Goal: Consume media (video, audio)

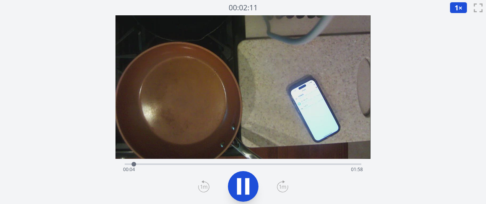
click at [282, 183] on icon at bounding box center [282, 186] width 11 height 12
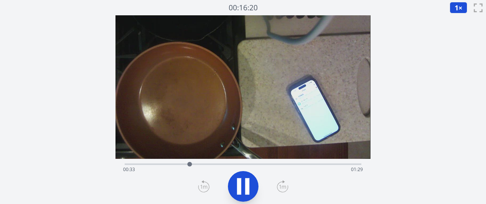
click at [282, 183] on icon at bounding box center [282, 186] width 11 height 12
click at [283, 183] on icon at bounding box center [282, 186] width 11 height 12
click at [283, 184] on icon at bounding box center [282, 186] width 11 height 12
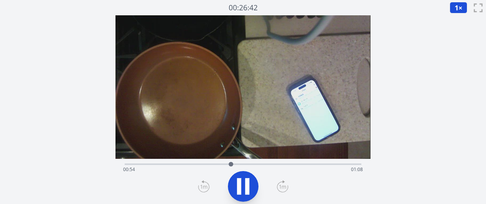
scroll to position [2, 0]
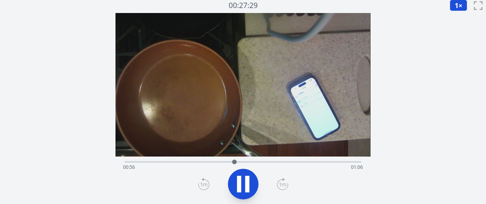
click at [282, 183] on icon at bounding box center [282, 184] width 11 height 12
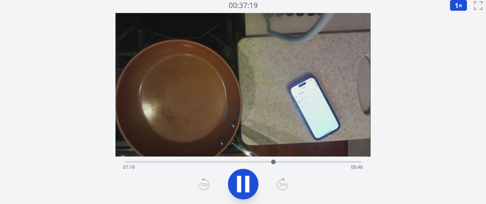
click at [282, 183] on icon at bounding box center [282, 184] width 11 height 12
click at [285, 182] on icon at bounding box center [282, 184] width 11 height 12
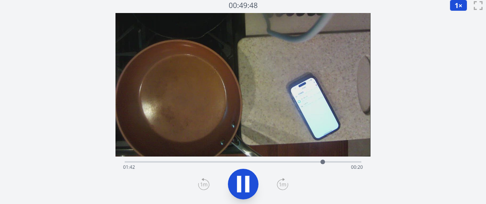
click at [285, 182] on icon at bounding box center [282, 184] width 11 height 12
click at [239, 163] on div "経過時間: 02:02 残り時間: 00:00" at bounding box center [242, 167] width 239 height 12
click at [221, 162] on div "経過時間: 00:59 残り時間: 01:04" at bounding box center [242, 167] width 239 height 12
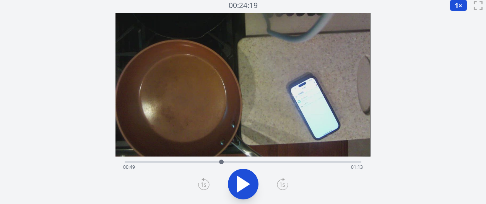
click at [244, 162] on div "経過時間: 00:49 残り時間: 01:13" at bounding box center [242, 167] width 239 height 12
click at [250, 162] on div "経過時間: 01:01 残り時間: 01:01" at bounding box center [242, 167] width 239 height 12
click at [261, 162] on div "経過時間: 01:04 残り時間: 00:58" at bounding box center [242, 167] width 239 height 12
click at [249, 158] on div "経過時間: 01:10 残り時間: 00:52" at bounding box center [243, 160] width 236 height 9
click at [218, 164] on div "経過時間: 01:04 残り時間: 00:58" at bounding box center [242, 167] width 239 height 12
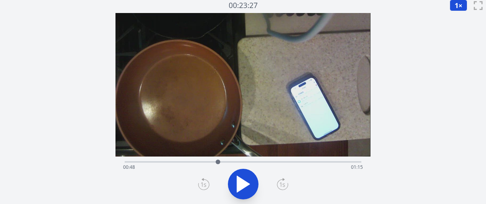
click at [255, 162] on div "経過時間: 00:48 残り時間: 01:15" at bounding box center [242, 167] width 239 height 12
click at [283, 161] on div "経過時間: 01:07 残り時間: 00:55" at bounding box center [242, 167] width 239 height 12
click at [243, 157] on div "経過時間: 01:21 残り時間: 00:41" at bounding box center [243, 160] width 236 height 9
click at [227, 157] on div "経過時間: 01:01 残り時間: 01:01" at bounding box center [243, 160] width 236 height 9
click at [250, 161] on div "経過時間: 00:52 残り時間: 01:10" at bounding box center [242, 167] width 239 height 12
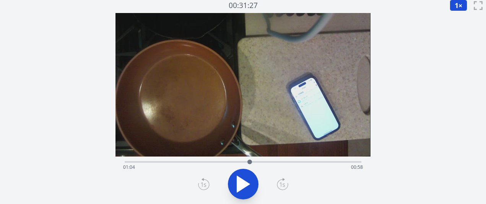
click at [262, 160] on div "経過時間: 01:04 残り時間: 00:58" at bounding box center [243, 160] width 236 height 9
click at [276, 160] on div "経過時間: 01:11 残り時間: 00:52" at bounding box center [243, 160] width 236 height 9
click at [276, 160] on div at bounding box center [275, 161] width 5 height 5
click at [291, 160] on div "経過時間: 01:18 残り時間: 00:44" at bounding box center [243, 160] width 236 height 9
click at [300, 164] on div "経過時間: 01:25 残り時間: 00:37" at bounding box center [242, 167] width 239 height 12
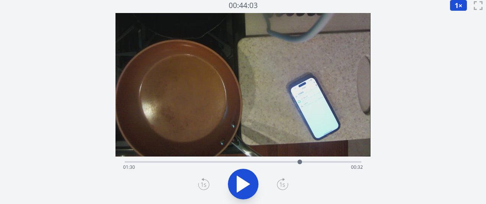
click at [307, 162] on div "経過時間: 01:30 残り時間: 00:32" at bounding box center [242, 167] width 239 height 12
click at [312, 162] on div at bounding box center [306, 161] width 11 height 11
click at [227, 161] on div "経過時間: 01:36 残り時間: 00:26" at bounding box center [242, 167] width 239 height 12
click at [242, 160] on div "経過時間: 00:53 残り時間: 01:10" at bounding box center [243, 160] width 236 height 9
click at [233, 162] on div "経過時間: 01:00 残り時間: 01:02" at bounding box center [242, 167] width 239 height 12
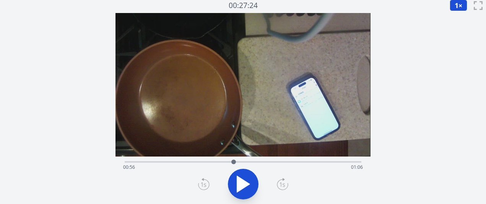
click at [229, 160] on div at bounding box center [233, 161] width 11 height 11
click at [220, 161] on div "経過時間: 00:53 残り時間: 01:09" at bounding box center [242, 167] width 239 height 12
click at [214, 161] on div "経過時間: 00:49 残り時間: 01:13" at bounding box center [242, 167] width 239 height 12
click at [225, 162] on div "経過時間: 00:46 残り時間: 01:17" at bounding box center [242, 167] width 239 height 12
click at [240, 162] on div "経過時間: 00:52 残り時間: 01:11" at bounding box center [242, 167] width 239 height 12
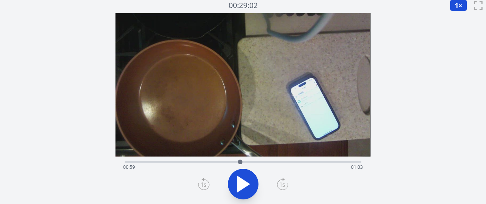
click at [248, 162] on div "経過時間: 00:59 残り時間: 01:03" at bounding box center [242, 167] width 239 height 12
click at [263, 156] on video at bounding box center [242, 84] width 254 height 143
click at [263, 160] on div "経過時間: 01:03 残り時間: 00:59" at bounding box center [243, 160] width 236 height 9
click at [277, 159] on div "経過時間: 01:11 残り時間: 00:51" at bounding box center [243, 160] width 236 height 9
click at [286, 162] on div "経過時間: 01:19 残り時間: 00:44" at bounding box center [242, 167] width 239 height 12
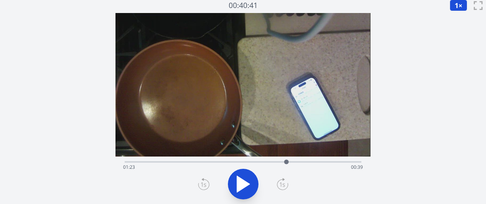
click at [288, 163] on div at bounding box center [285, 161] width 11 height 11
click at [298, 162] on div "経過時間: 01:24 残り時間: 00:38" at bounding box center [242, 167] width 239 height 12
click at [310, 163] on div "経過時間: 01:29 残り時間: 00:33" at bounding box center [242, 167] width 239 height 12
click at [322, 159] on div "経過時間: 01:36 残り時間: 00:27" at bounding box center [243, 160] width 236 height 9
click at [337, 164] on div "経過時間: 01:41 残り時間: 00:21" at bounding box center [242, 167] width 239 height 12
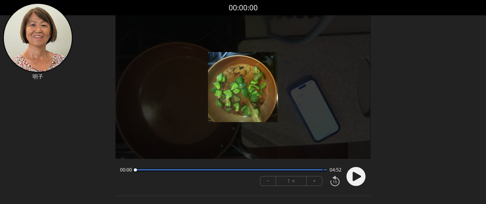
click at [314, 182] on font "+" at bounding box center [314, 180] width 3 height 9
click at [358, 177] on icon at bounding box center [356, 176] width 8 height 9
click at [313, 183] on font "+" at bounding box center [314, 180] width 3 height 9
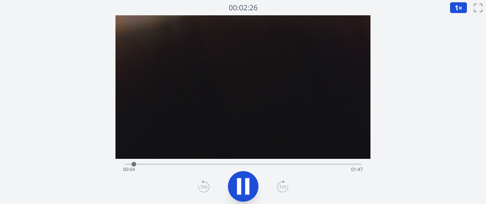
click at [284, 188] on icon at bounding box center [282, 187] width 7 height 4
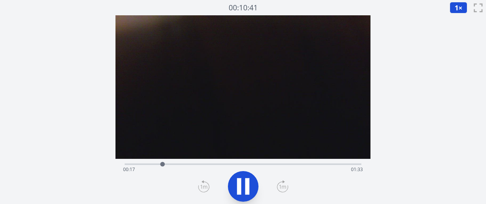
click at [284, 188] on icon at bounding box center [282, 187] width 7 height 4
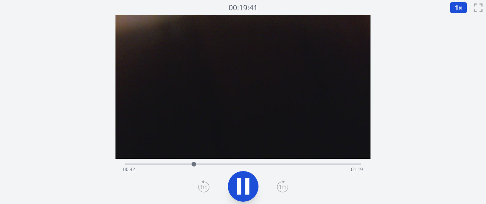
click at [284, 188] on icon at bounding box center [282, 187] width 7 height 4
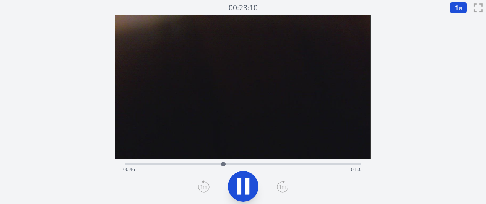
click at [284, 188] on icon at bounding box center [282, 187] width 7 height 4
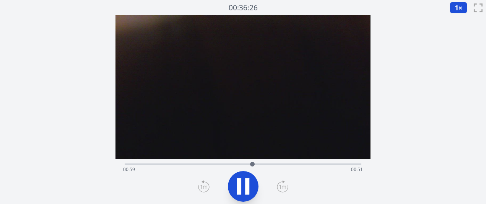
click at [284, 188] on icon at bounding box center [282, 187] width 7 height 4
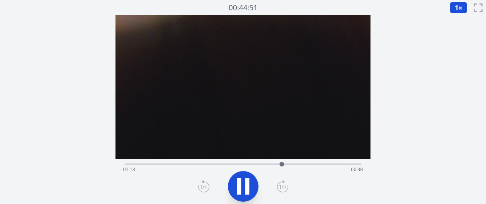
click at [284, 188] on icon at bounding box center [282, 187] width 7 height 4
click at [204, 188] on icon at bounding box center [203, 186] width 11 height 12
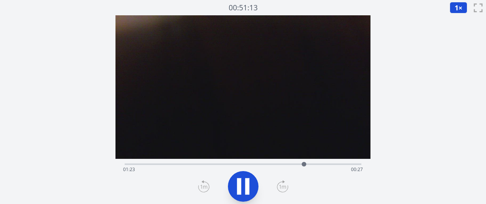
click at [204, 188] on icon at bounding box center [203, 186] width 11 height 12
click at [328, 161] on div "経過時間: 01:40 残り時間: 00:11" at bounding box center [243, 163] width 236 height 9
click at [321, 162] on div "経過時間: 01:35 残り時間: 00:15" at bounding box center [243, 163] width 236 height 9
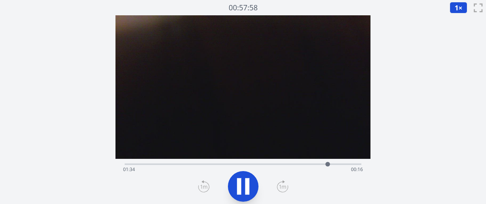
click at [316, 165] on div "経過時間: 01:34 残り時間: 00:16" at bounding box center [242, 169] width 239 height 12
click at [303, 164] on div "経過時間: 01:31 残り時間: 00:20" at bounding box center [242, 169] width 239 height 12
click at [248, 165] on div "経過時間: 01:25 残り時間: 00:25" at bounding box center [242, 169] width 239 height 12
click at [285, 187] on icon at bounding box center [282, 186] width 11 height 12
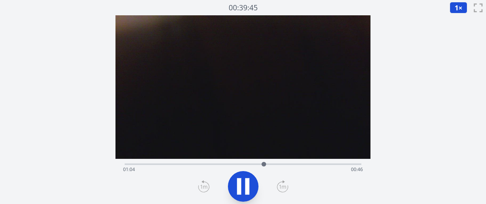
click at [285, 186] on icon at bounding box center [282, 186] width 11 height 12
click at [279, 187] on icon at bounding box center [282, 186] width 11 height 12
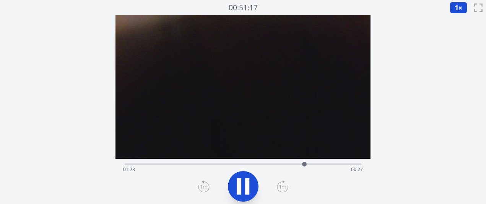
click at [246, 189] on icon at bounding box center [247, 186] width 4 height 16
click at [250, 185] on icon at bounding box center [242, 185] width 21 height 21
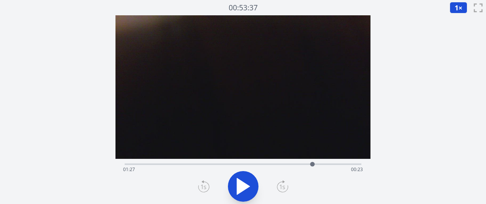
click at [318, 161] on div "経過時間: 01:27 残り時間: 00:23" at bounding box center [243, 163] width 236 height 9
click at [248, 191] on icon at bounding box center [242, 185] width 21 height 21
click at [303, 165] on div "経過時間: 01:50 残り時間: 00:00" at bounding box center [242, 169] width 239 height 12
click at [339, 162] on div "経過時間: 01:23 残り時間: 00:27" at bounding box center [243, 163] width 236 height 9
click at [332, 165] on div "経過時間: 01:40 残り時間: 00:11" at bounding box center [242, 169] width 239 height 12
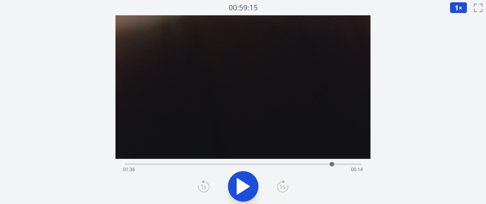
click at [322, 165] on div "経過時間: 01:36 残り時間: 00:14" at bounding box center [242, 169] width 239 height 12
click at [314, 165] on div "経過時間: 01:32 残り時間: 00:19" at bounding box center [242, 169] width 239 height 12
click at [216, 161] on div "経過時間: 01:28 残り時間: 00:23" at bounding box center [243, 163] width 236 height 9
click at [254, 185] on button at bounding box center [243, 186] width 31 height 31
click at [138, 163] on div "経過時間: 00:44 残り時間: 01:07" at bounding box center [242, 169] width 239 height 12
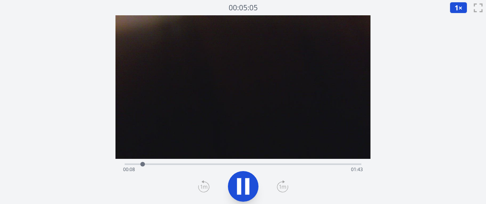
click at [274, 180] on div at bounding box center [242, 186] width 245 height 37
click at [279, 186] on icon at bounding box center [282, 186] width 11 height 12
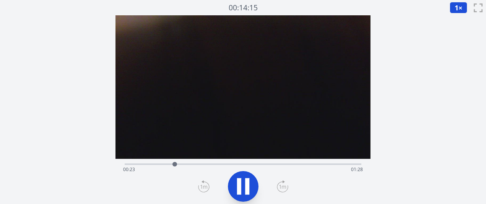
click at [279, 186] on icon at bounding box center [282, 186] width 11 height 12
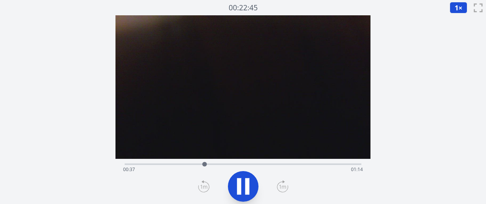
click at [279, 186] on icon at bounding box center [282, 186] width 11 height 12
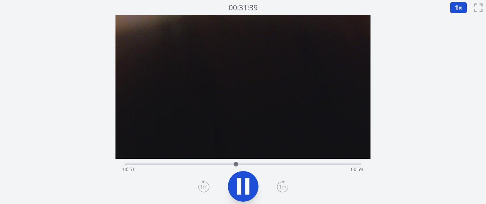
click at [278, 188] on icon at bounding box center [282, 186] width 11 height 12
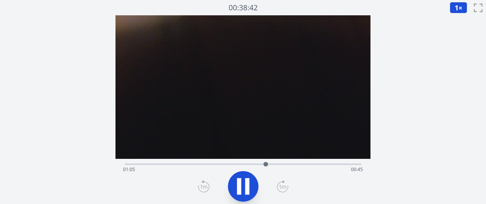
click at [278, 188] on icon at bounding box center [282, 186] width 11 height 12
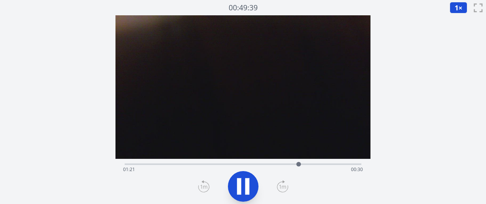
click at [278, 188] on icon at bounding box center [282, 186] width 11 height 12
click at [279, 188] on icon at bounding box center [282, 186] width 11 height 12
click at [199, 186] on icon at bounding box center [203, 186] width 11 height 12
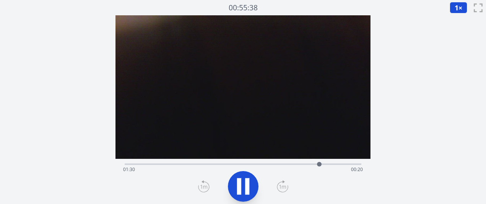
click at [199, 186] on icon at bounding box center [203, 186] width 11 height 12
click at [279, 186] on icon at bounding box center [282, 186] width 11 height 12
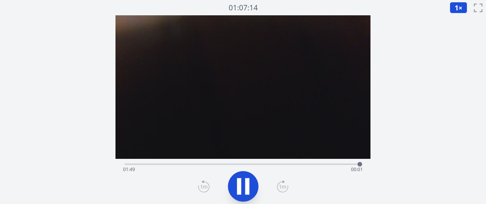
click at [251, 191] on icon at bounding box center [242, 185] width 21 height 21
click at [284, 165] on div "経過時間: 01:49 残り時間: 00:01" at bounding box center [242, 169] width 239 height 12
click at [297, 160] on div "経過時間: 01:14 残り時間: 00:37" at bounding box center [243, 163] width 236 height 9
click at [340, 166] on div "経過時間: 01:20 残り時間: 00:31" at bounding box center [242, 169] width 239 height 12
click at [334, 164] on div at bounding box center [339, 163] width 11 height 11
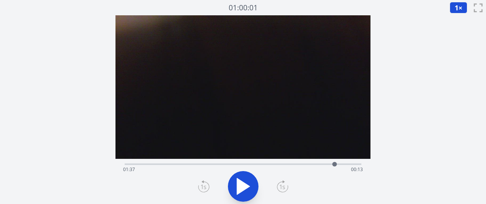
click at [329, 164] on div at bounding box center [334, 163] width 11 height 11
click at [322, 166] on div "経過時間: 01:35 残り時間: 00:16" at bounding box center [242, 169] width 239 height 12
click at [316, 165] on div at bounding box center [321, 163] width 11 height 11
click at [253, 188] on icon at bounding box center [242, 185] width 21 height 21
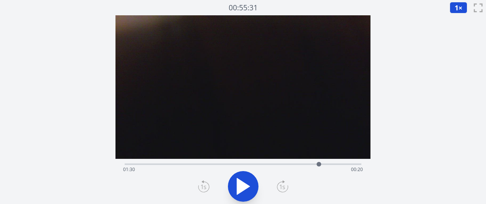
click at [242, 190] on icon at bounding box center [243, 186] width 13 height 16
click at [241, 189] on icon at bounding box center [242, 185] width 21 height 21
click at [241, 189] on icon at bounding box center [243, 186] width 13 height 16
click at [242, 189] on icon at bounding box center [242, 185] width 21 height 21
click at [242, 189] on icon at bounding box center [243, 186] width 13 height 16
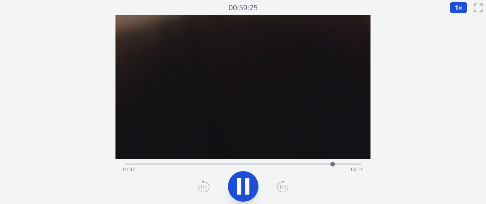
click at [242, 189] on icon at bounding box center [242, 185] width 21 height 21
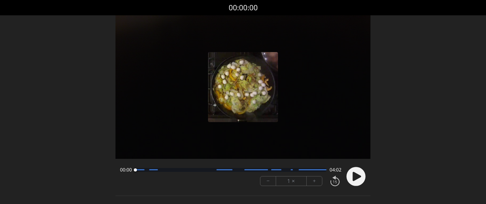
click at [313, 182] on font "+" at bounding box center [314, 180] width 3 height 9
click at [357, 175] on icon at bounding box center [356, 176] width 8 height 9
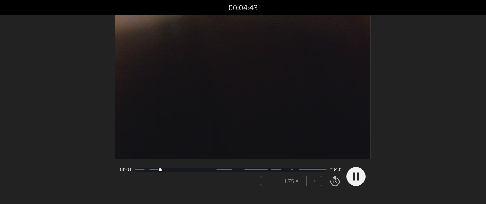
click at [314, 178] on font "+" at bounding box center [314, 180] width 3 height 9
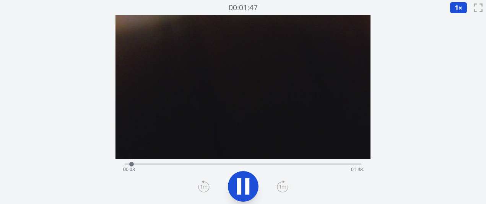
click at [263, 165] on div "経過時間: 00:03 残り時間: 01:48" at bounding box center [242, 169] width 239 height 12
click at [311, 161] on div "経過時間: 01:06 残り時間: 00:45" at bounding box center [243, 163] width 236 height 9
click at [221, 182] on div at bounding box center [242, 186] width 245 height 37
click at [245, 188] on icon at bounding box center [247, 186] width 4 height 16
click at [248, 185] on icon at bounding box center [242, 185] width 21 height 21
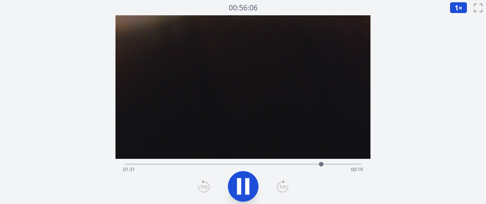
click at [248, 185] on icon at bounding box center [247, 186] width 4 height 16
click at [244, 183] on icon at bounding box center [243, 186] width 13 height 16
click at [244, 183] on icon at bounding box center [242, 185] width 21 height 21
click at [244, 182] on icon at bounding box center [243, 186] width 13 height 16
click at [244, 182] on icon at bounding box center [242, 185] width 21 height 21
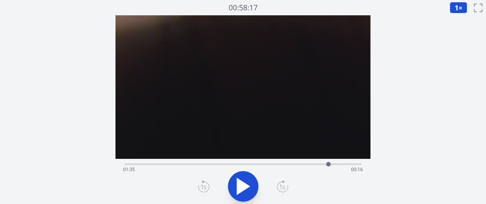
click at [322, 164] on div "経過時間: 01:35 残り時間: 00:16" at bounding box center [242, 169] width 239 height 12
click at [327, 164] on div at bounding box center [321, 163] width 11 height 11
click at [333, 164] on div "経過時間: 01:34 残り時間: 00:17" at bounding box center [242, 169] width 239 height 12
click at [340, 163] on div "経過時間: 01:37 残り時間: 00:13" at bounding box center [242, 169] width 239 height 12
click at [337, 163] on div at bounding box center [339, 163] width 11 height 11
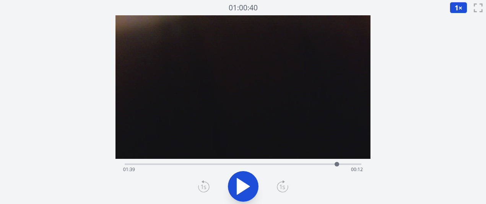
click at [334, 164] on div at bounding box center [336, 163] width 11 height 11
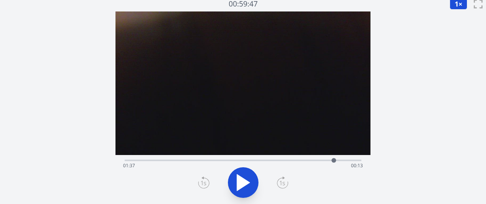
scroll to position [5, 0]
